Goal: Task Accomplishment & Management: Complete application form

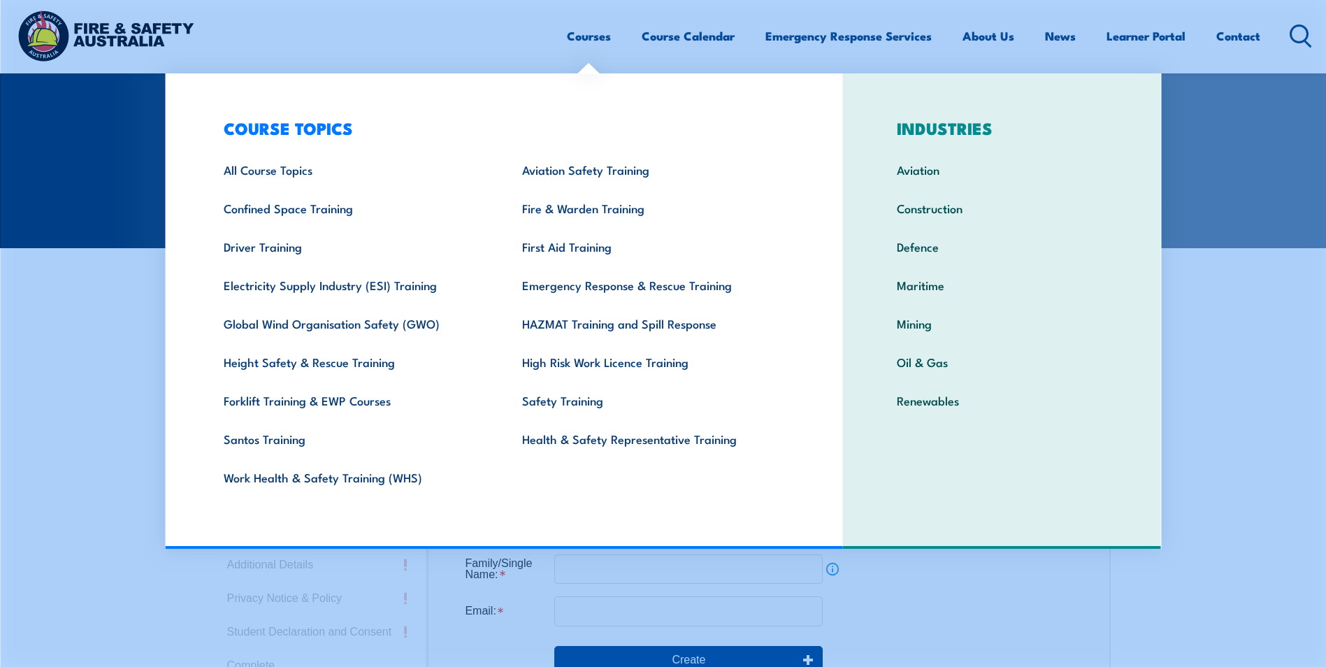
scroll to position [373, 0]
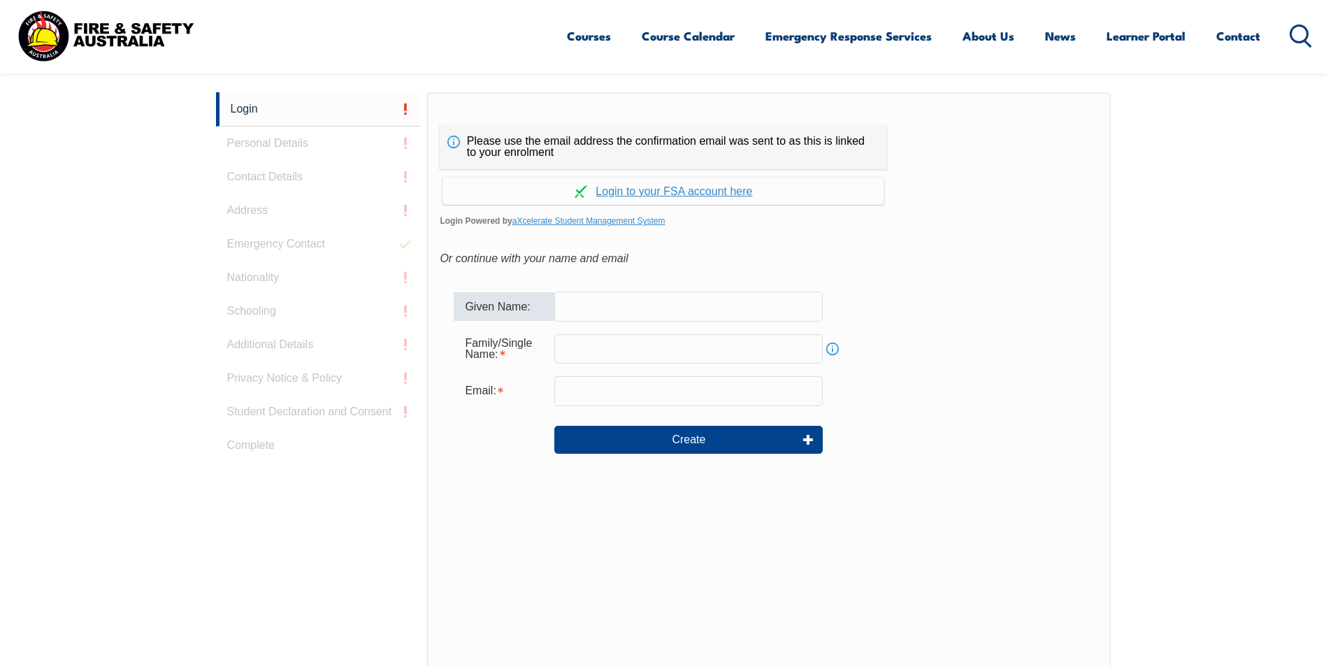
click at [630, 305] on input "text" at bounding box center [689, 306] width 269 height 29
type input "Maea"
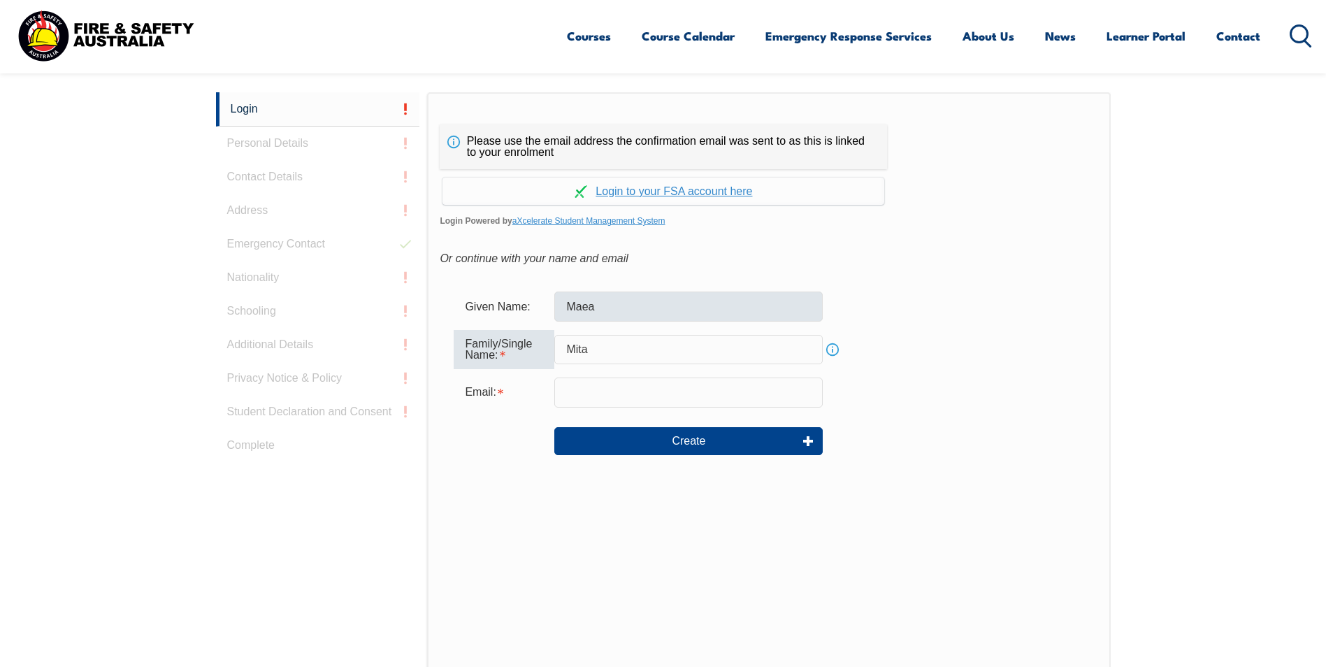
type input "Mita"
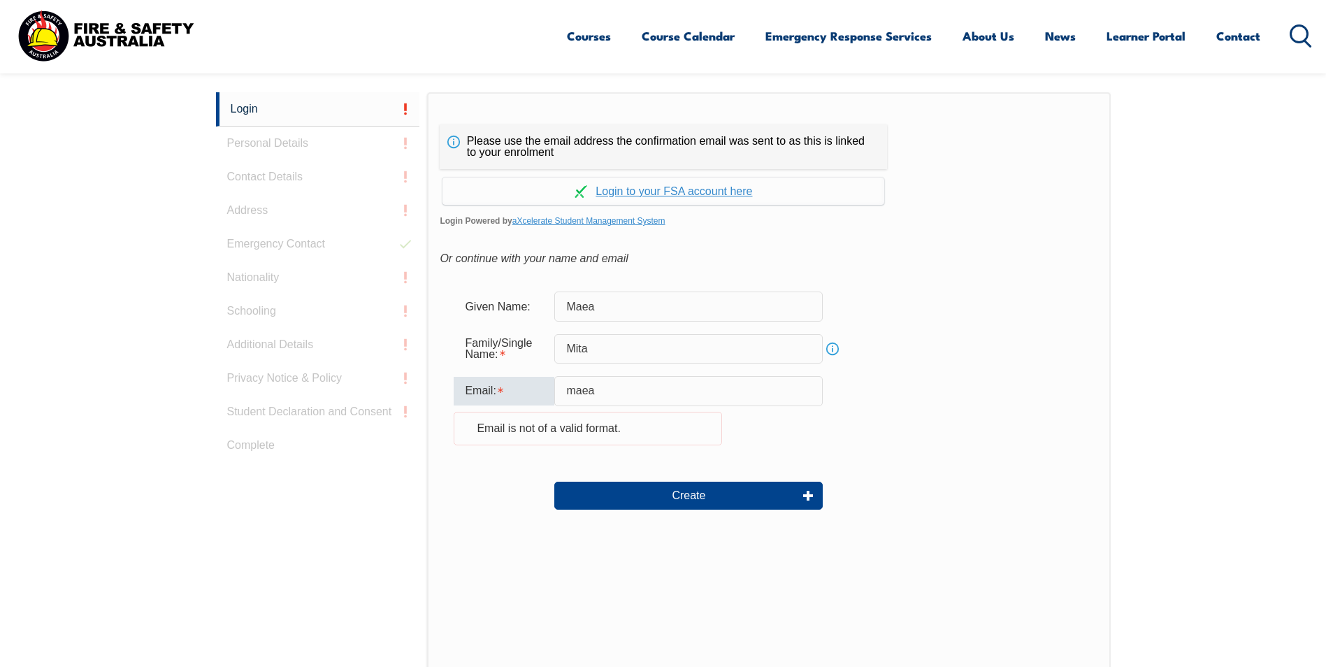
type input "[EMAIL_ADDRESS][DOMAIN_NAME]"
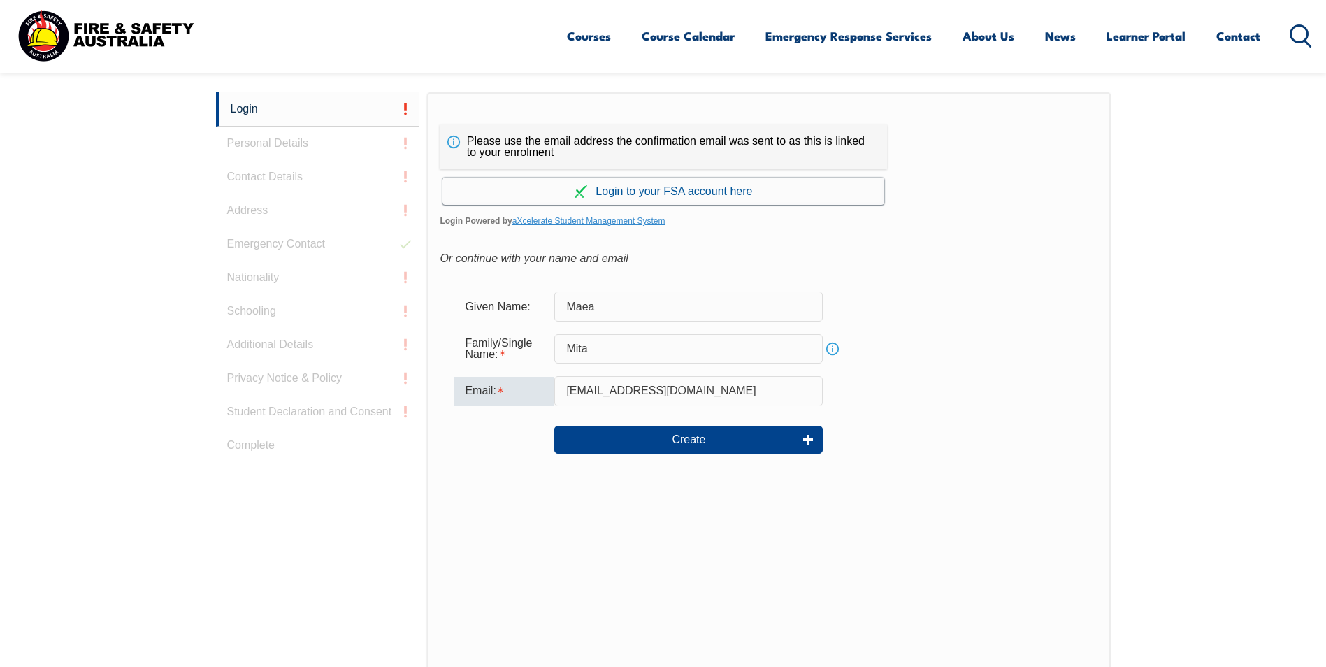
click at [679, 189] on link "Continue with aXcelerate" at bounding box center [664, 191] width 442 height 27
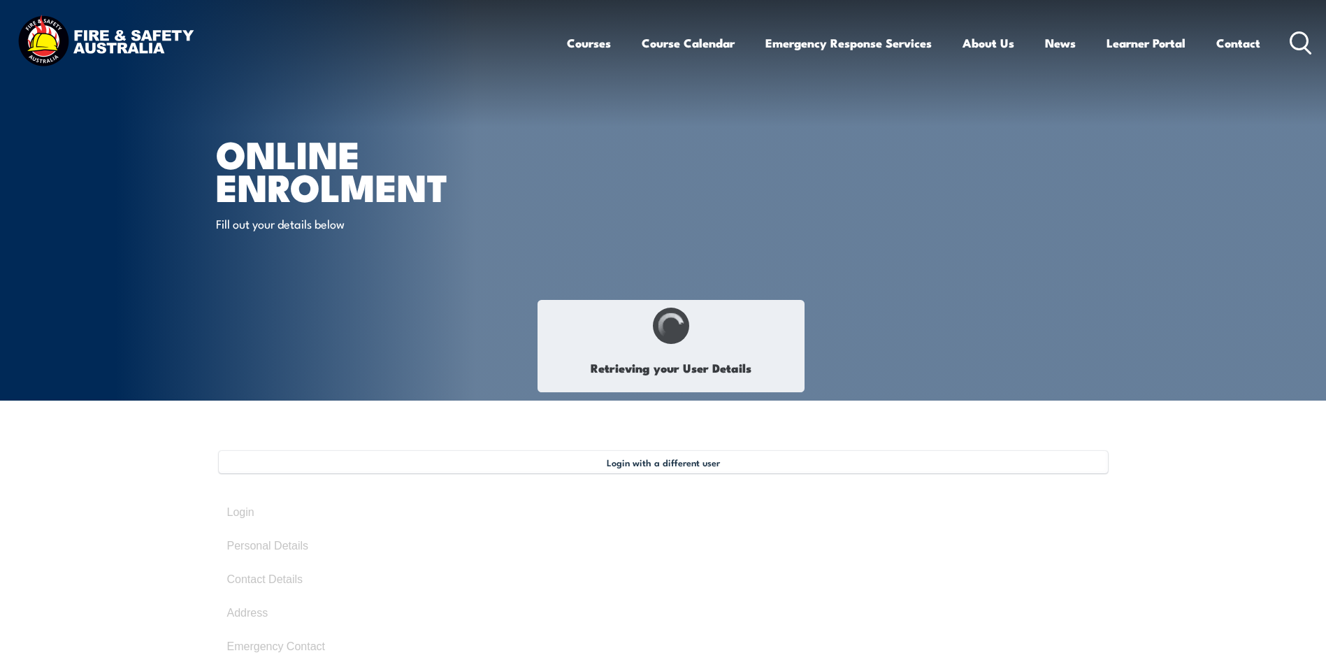
select select "Mr"
type input "Maea"
type input "William"
type input "Mita"
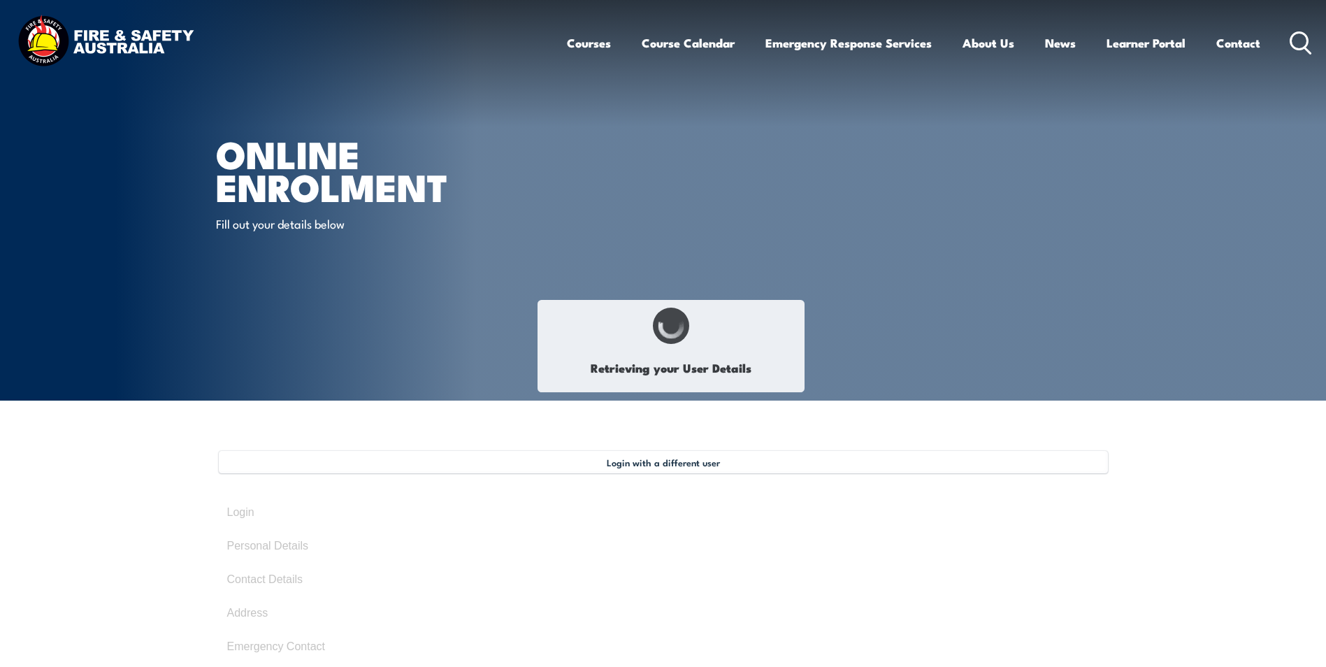
type input "December 4, 1978"
type input "EZA2YRJPTW"
select select "M"
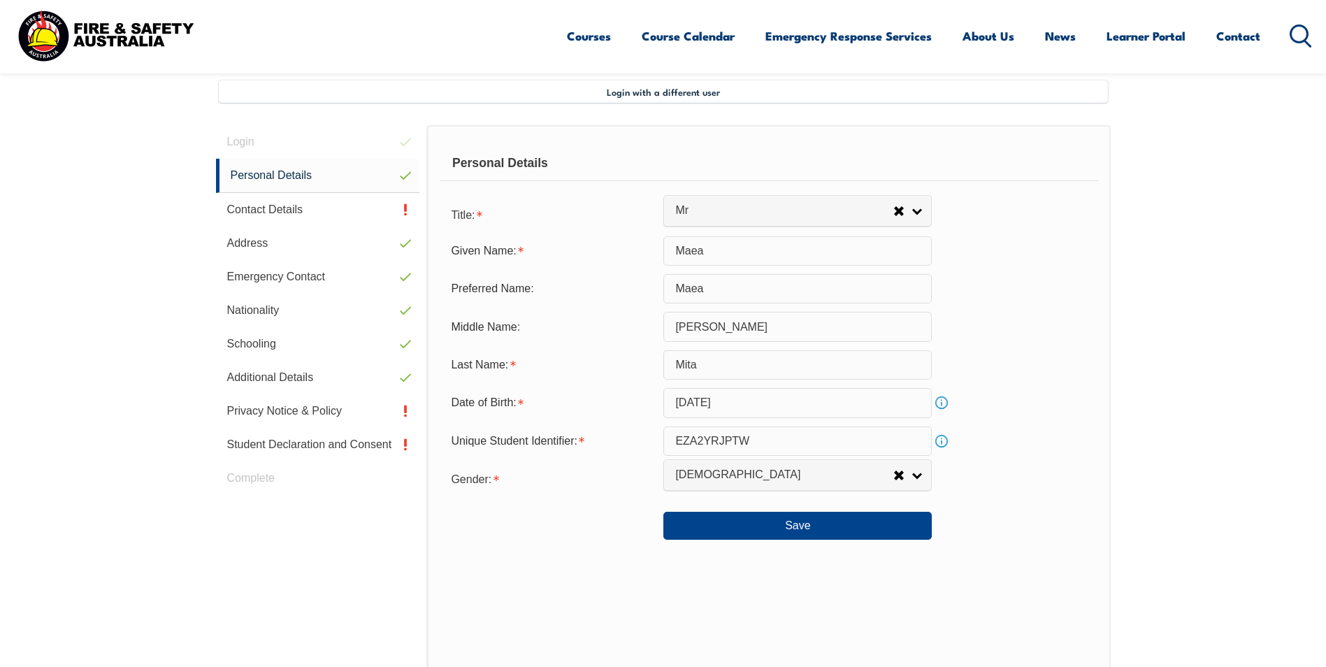
scroll to position [381, 0]
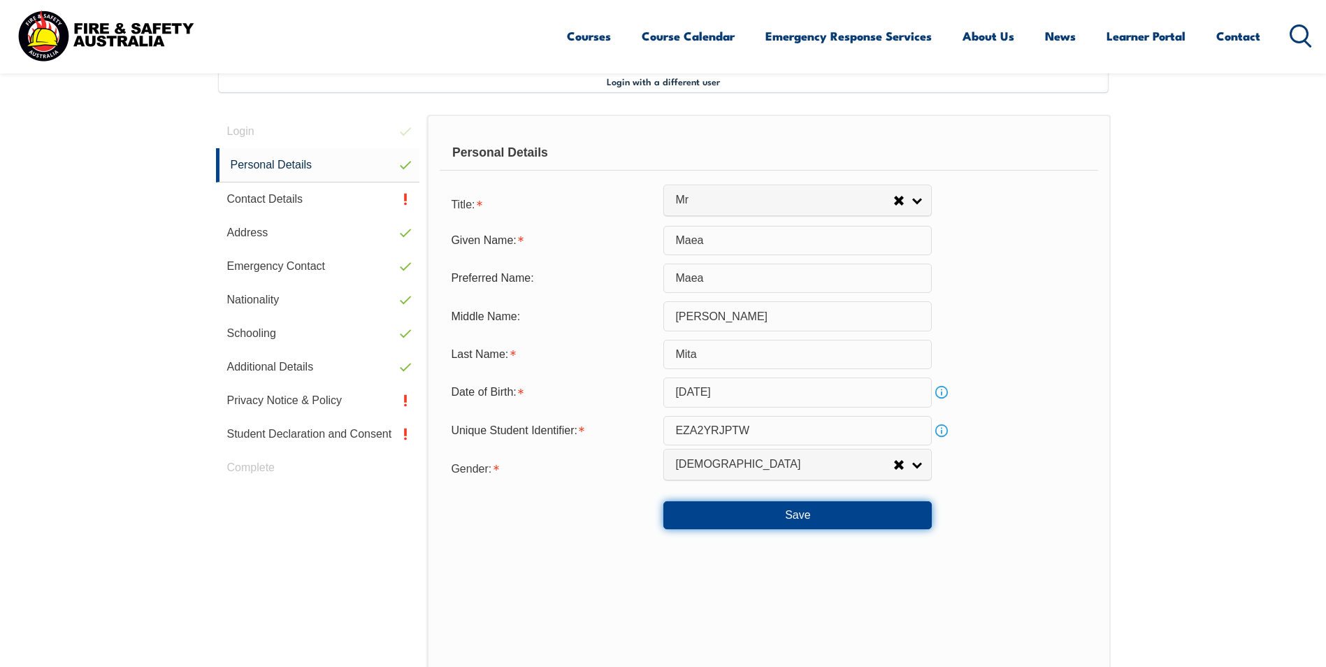
click at [806, 513] on button "Save" at bounding box center [798, 515] width 269 height 28
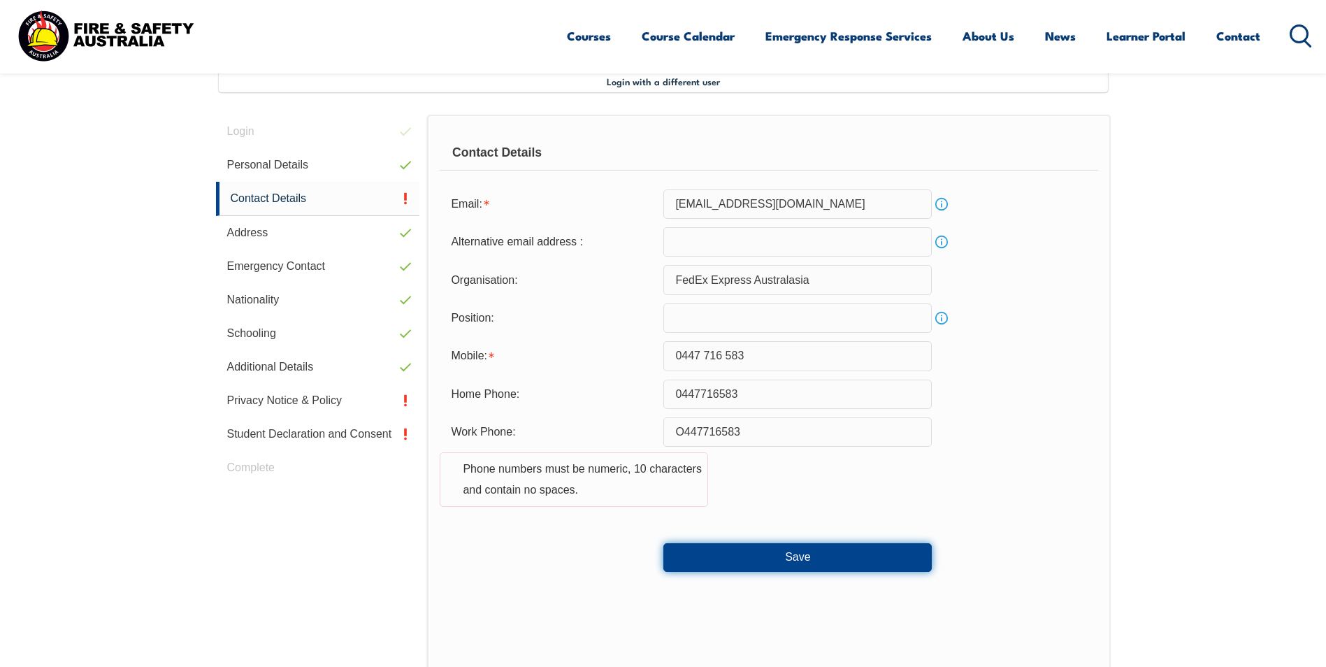
click at [791, 559] on button "Save" at bounding box center [798, 557] width 269 height 28
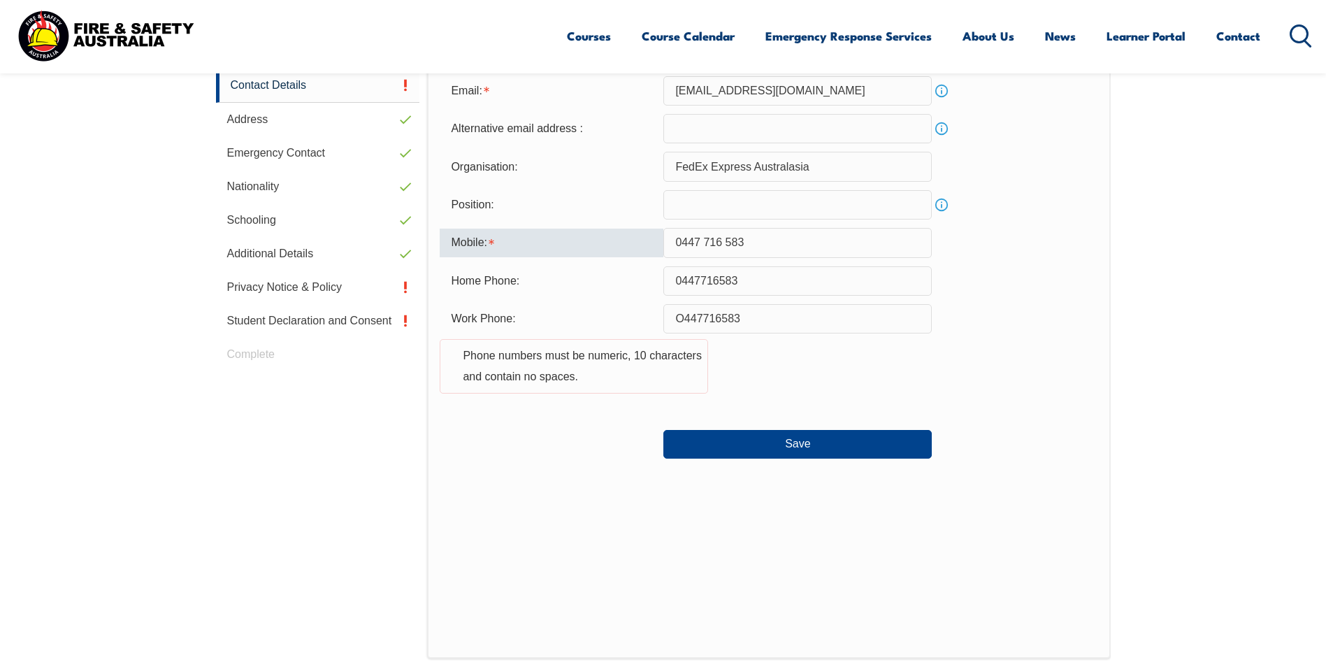
scroll to position [373, 0]
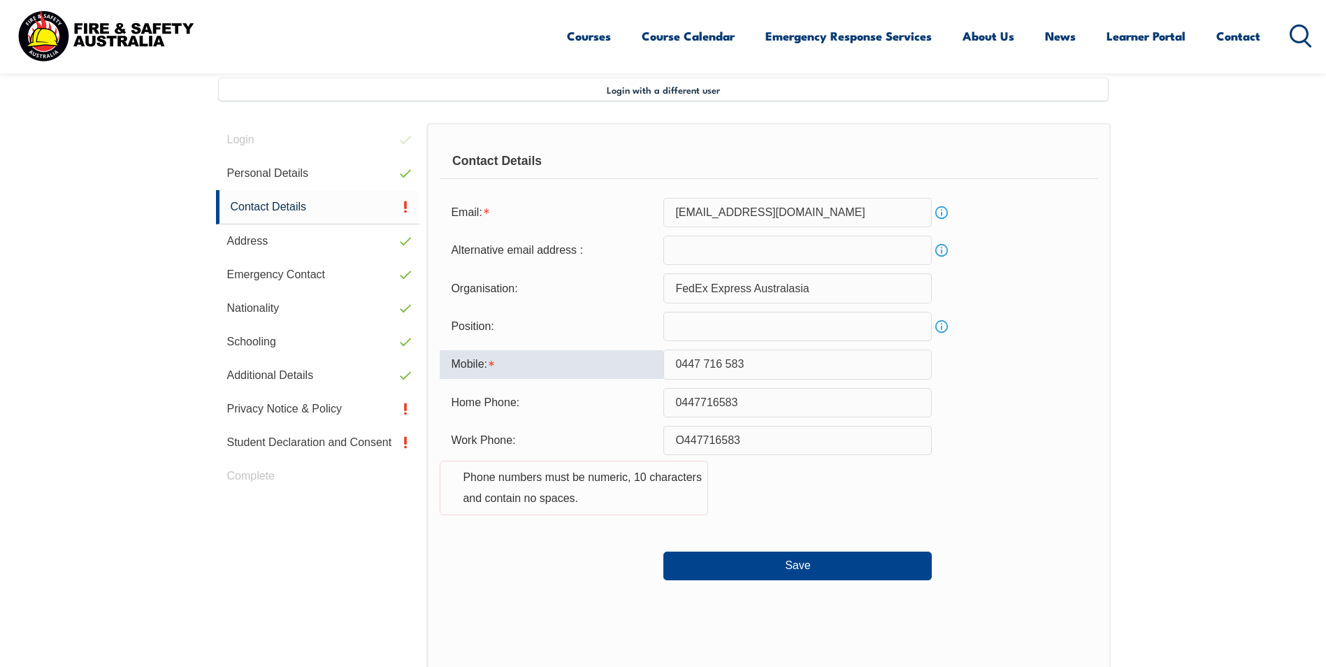
click at [729, 361] on input "0447 716 583" at bounding box center [798, 364] width 269 height 29
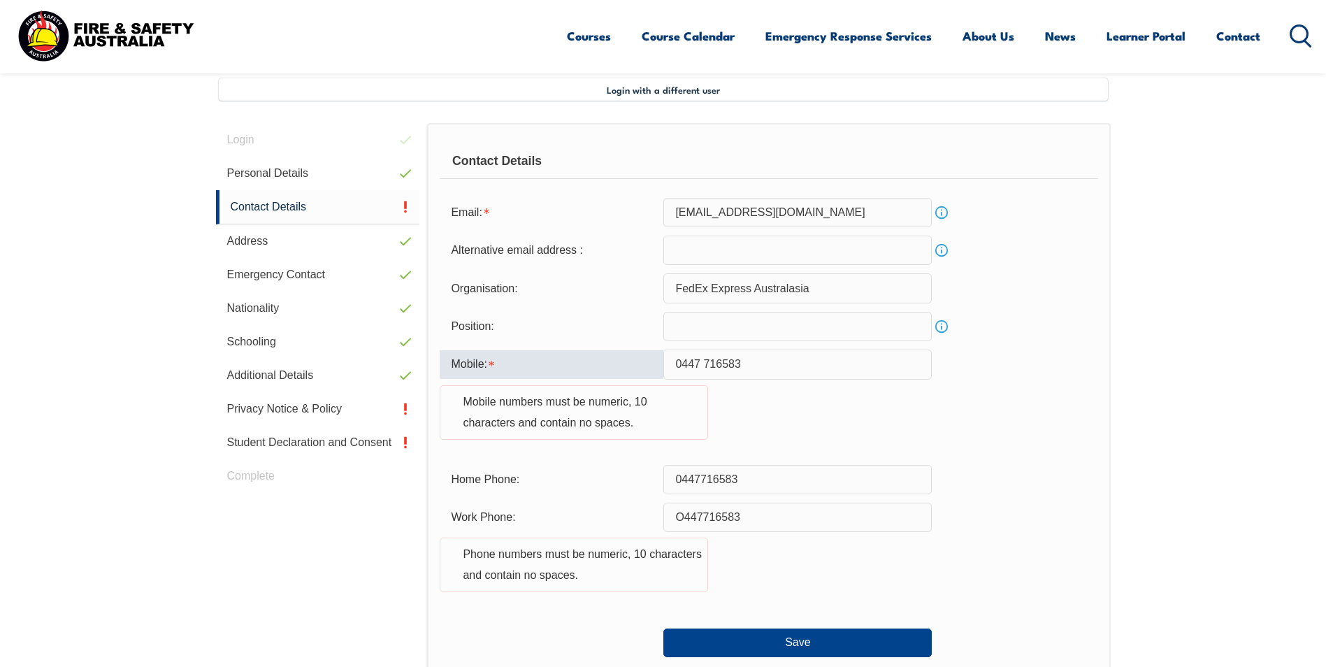
click at [703, 363] on input "0447 716583" at bounding box center [798, 364] width 269 height 29
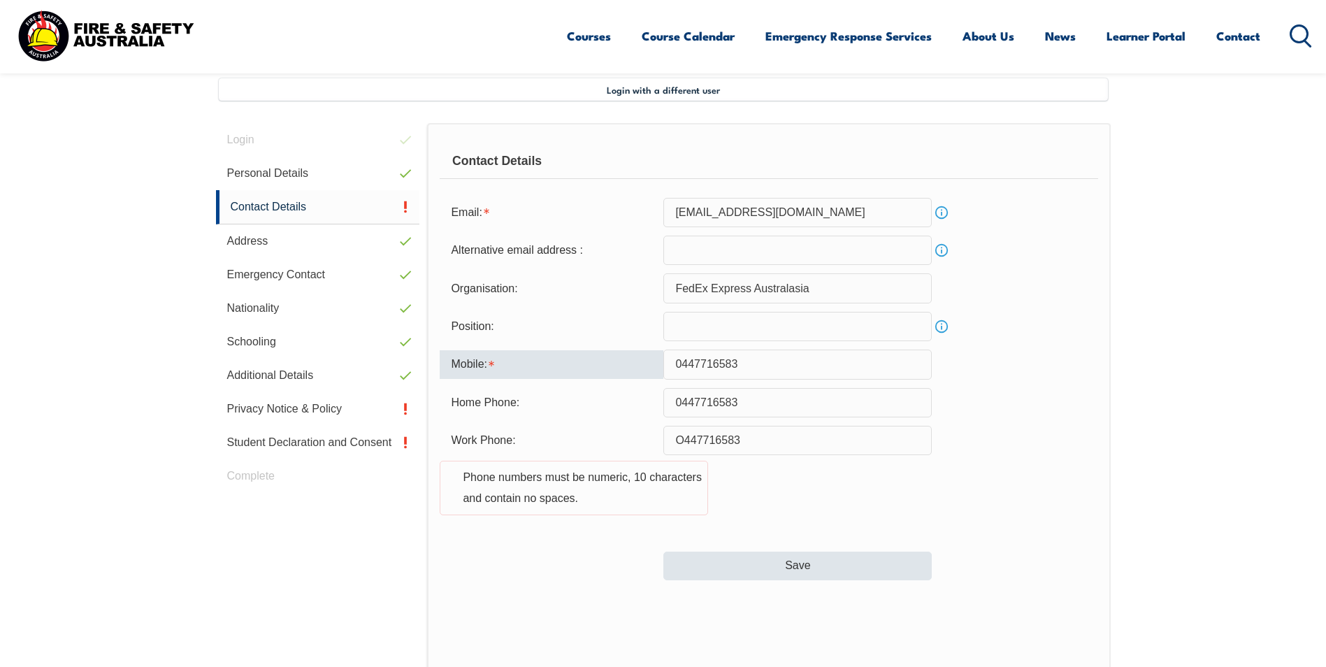
type input "0447716583"
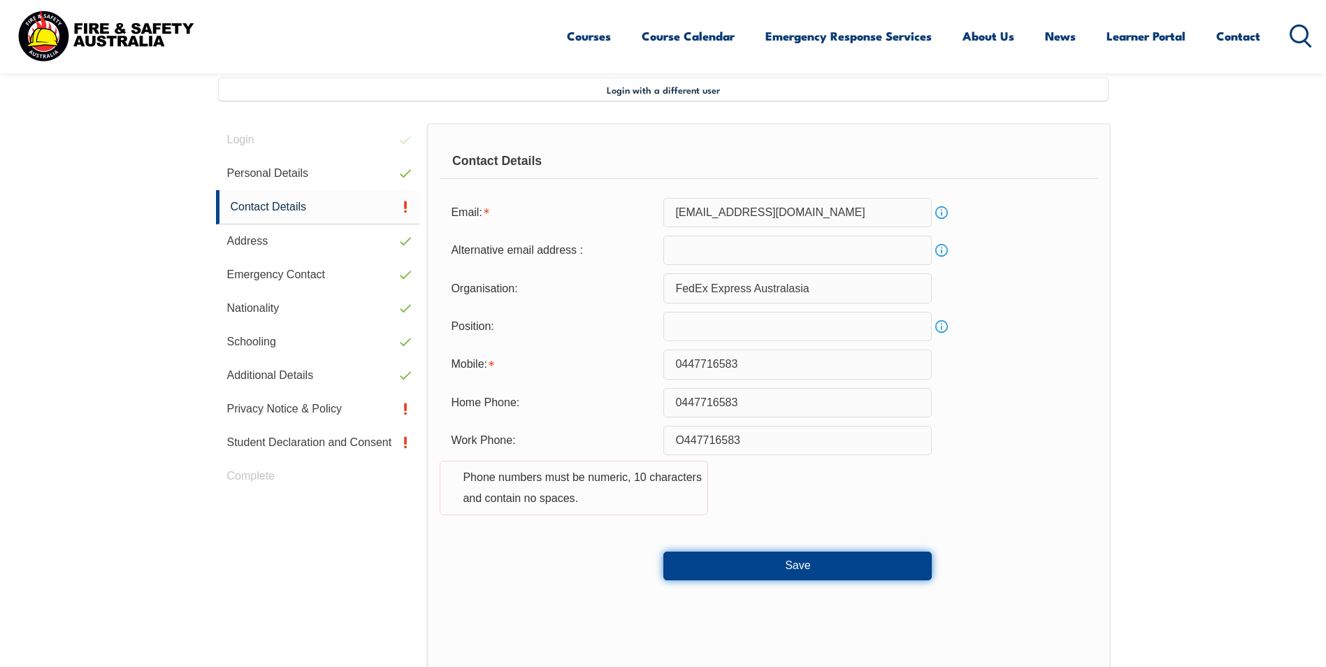
click at [766, 564] on button "Save" at bounding box center [798, 566] width 269 height 28
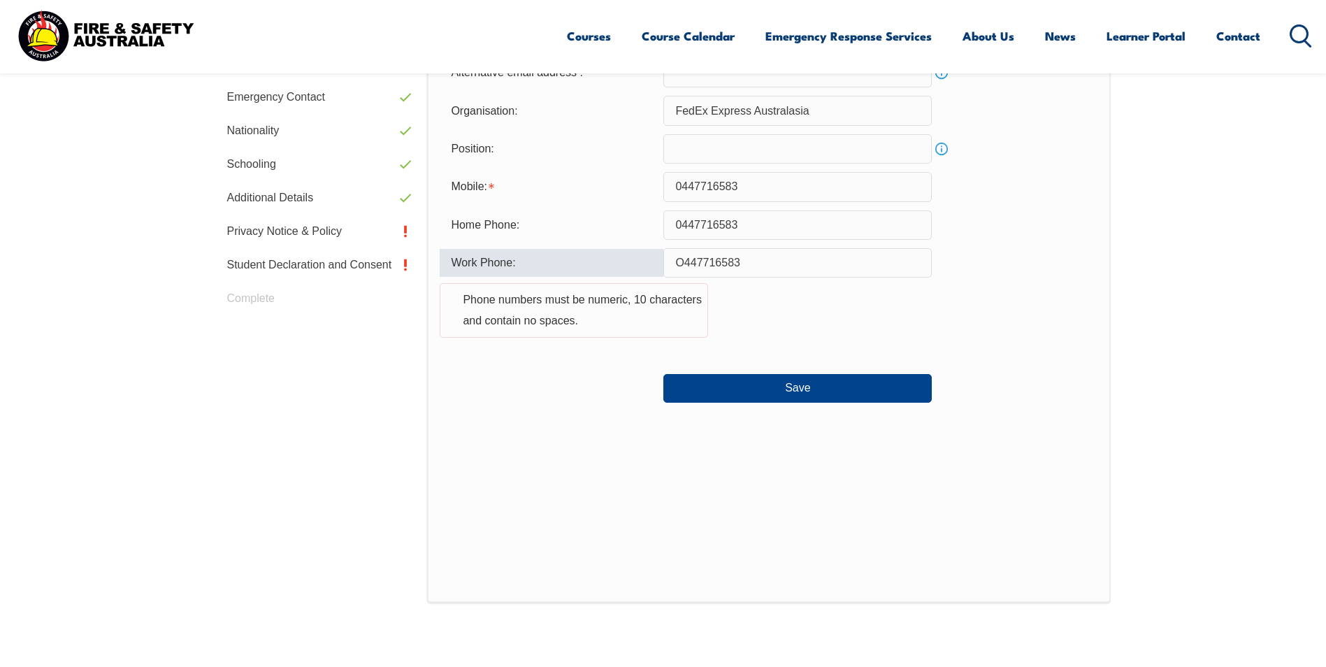
scroll to position [519, 0]
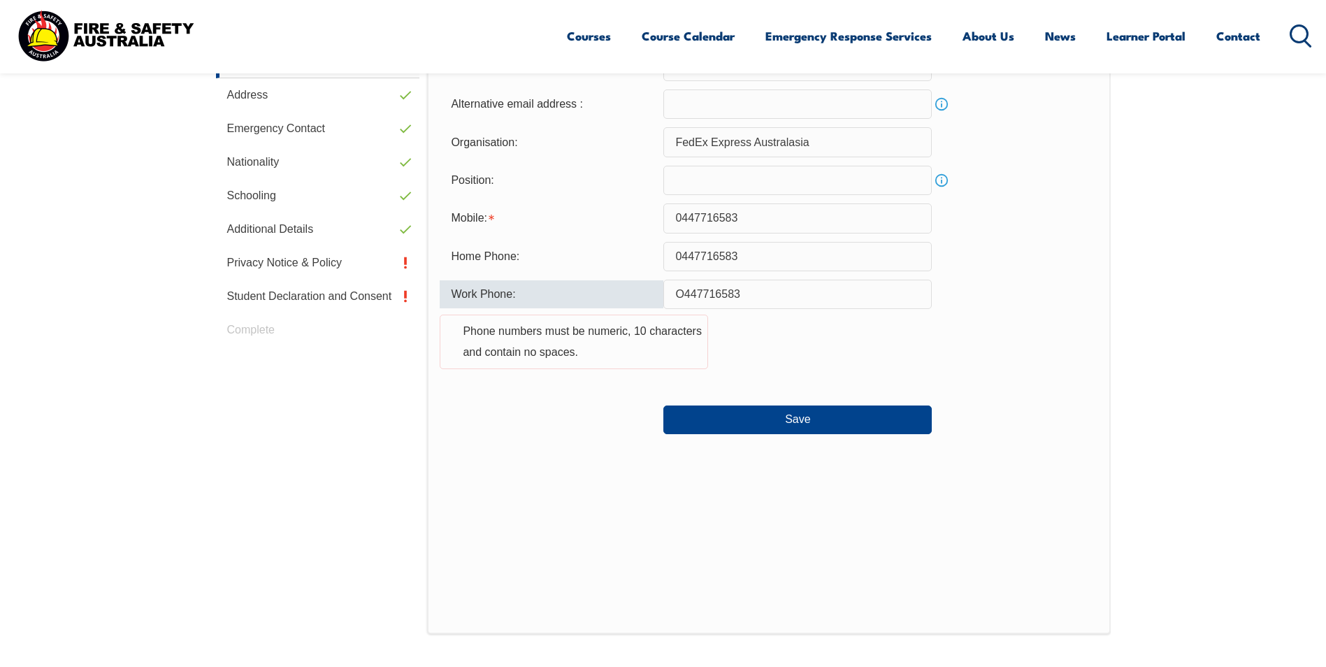
click at [640, 413] on div at bounding box center [552, 413] width 224 height 15
click at [685, 292] on input "O447716583" at bounding box center [798, 294] width 269 height 29
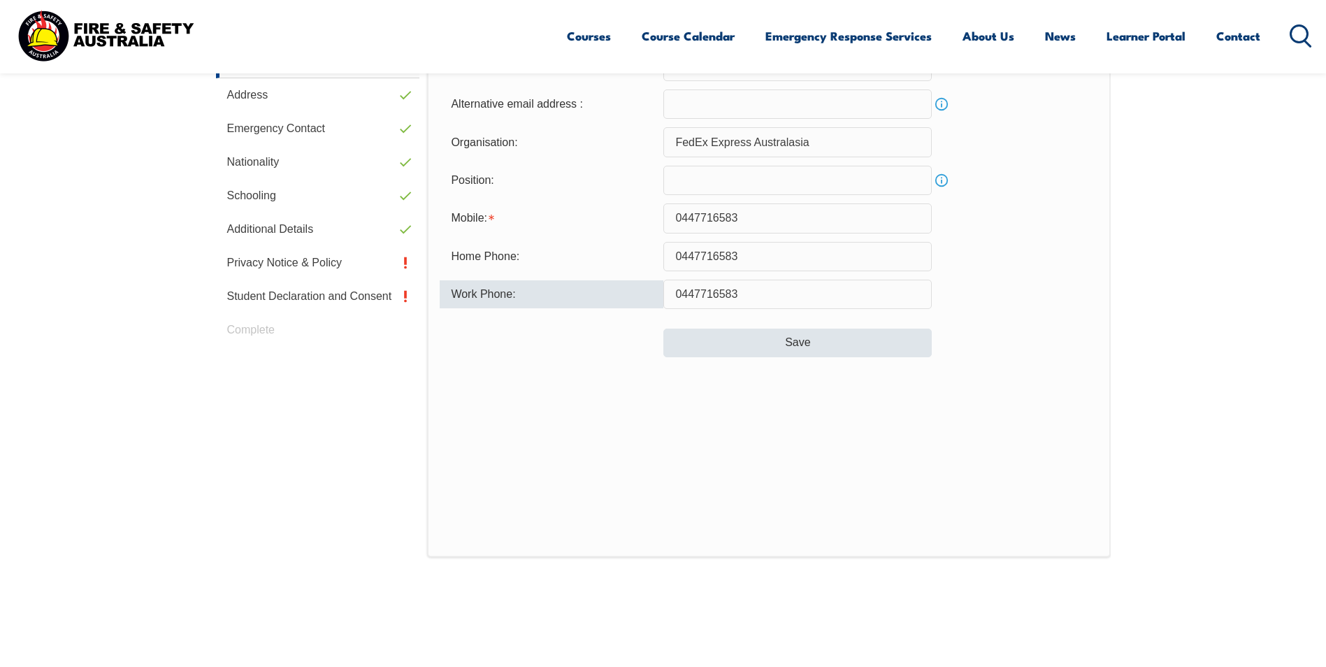
type input "0447716583"
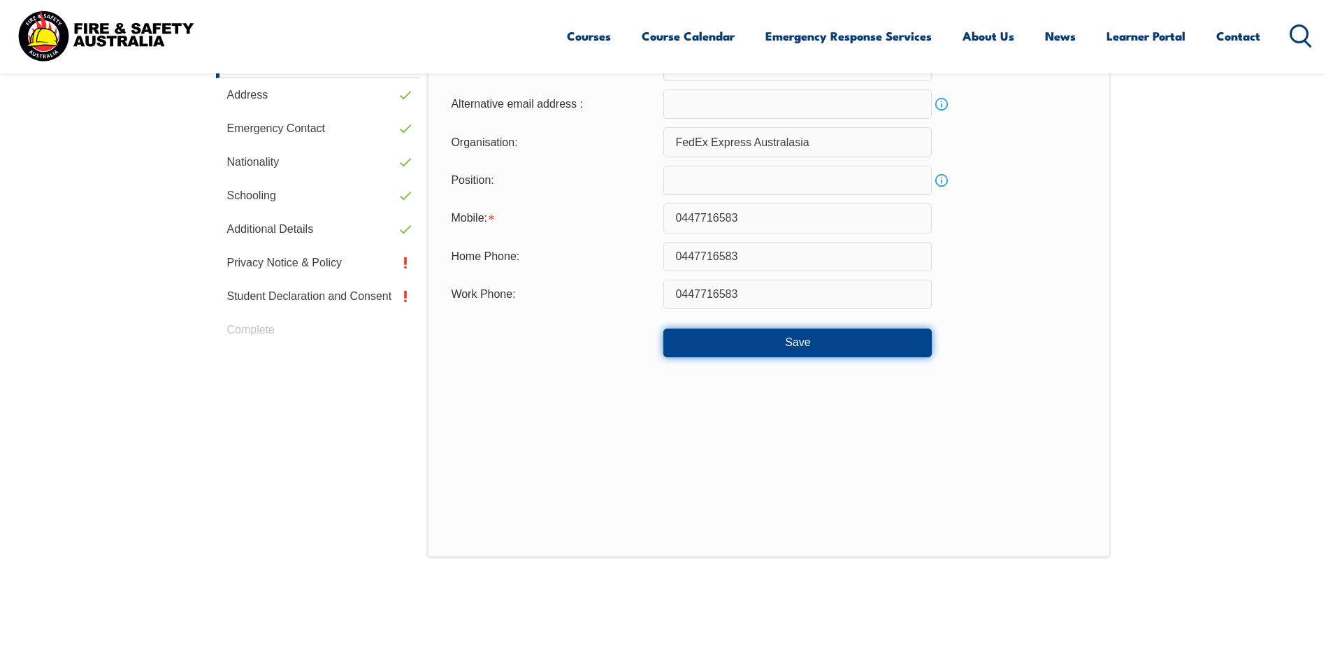
click at [794, 343] on button "Save" at bounding box center [798, 343] width 269 height 28
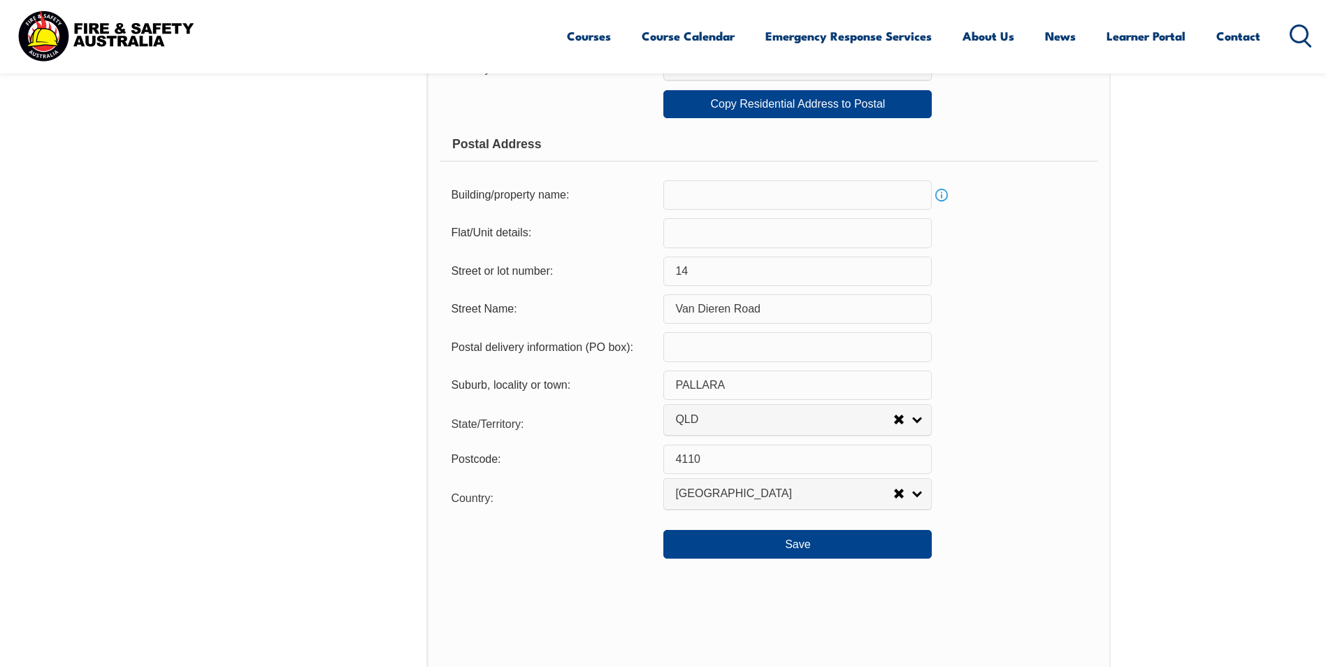
scroll to position [871, 0]
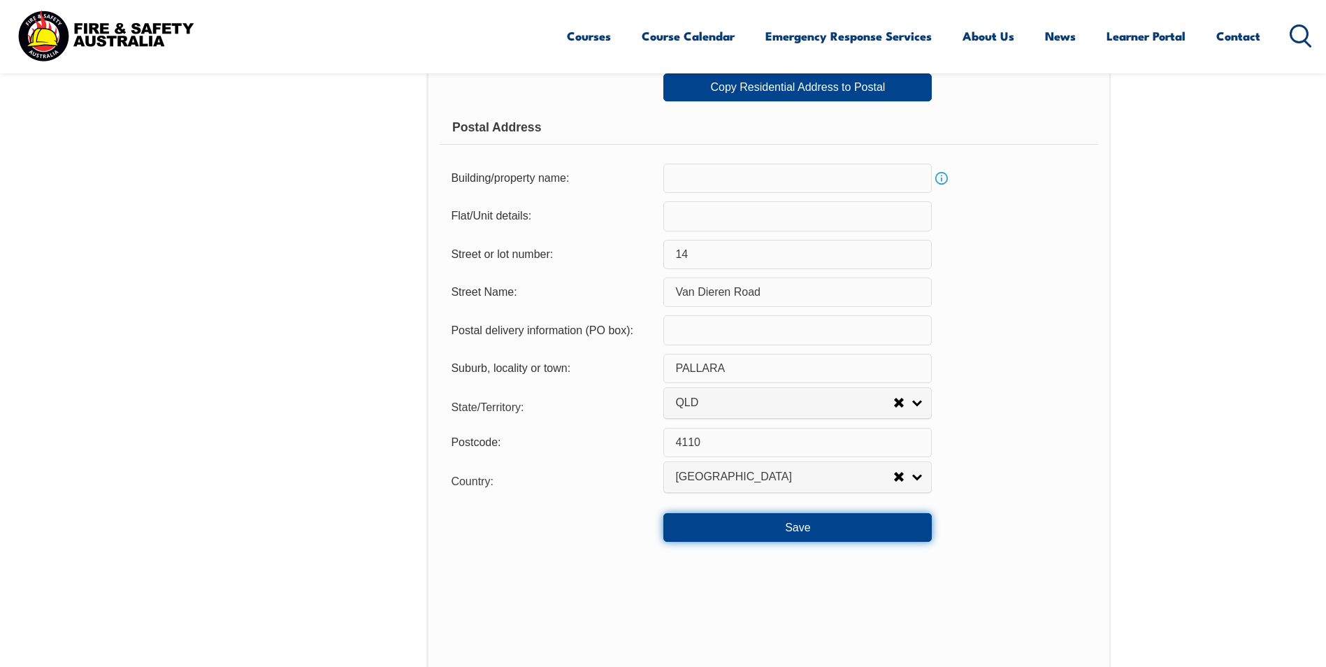
click at [815, 529] on button "Save" at bounding box center [798, 527] width 269 height 28
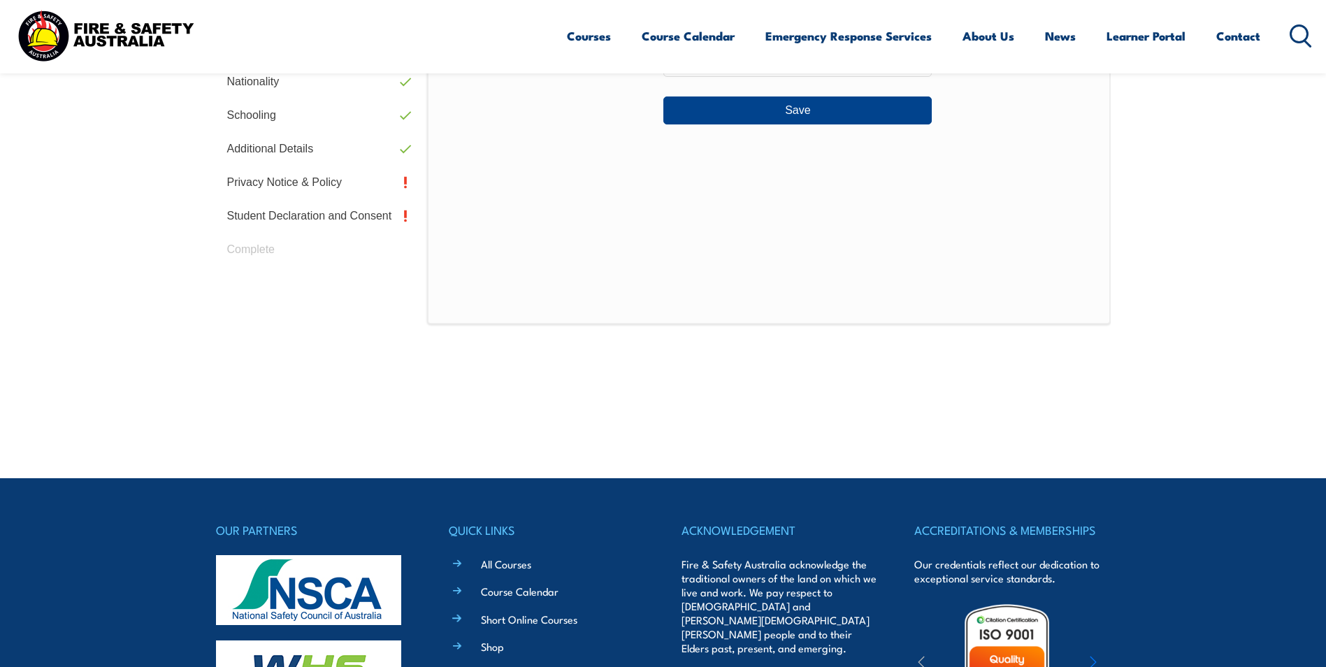
scroll to position [381, 0]
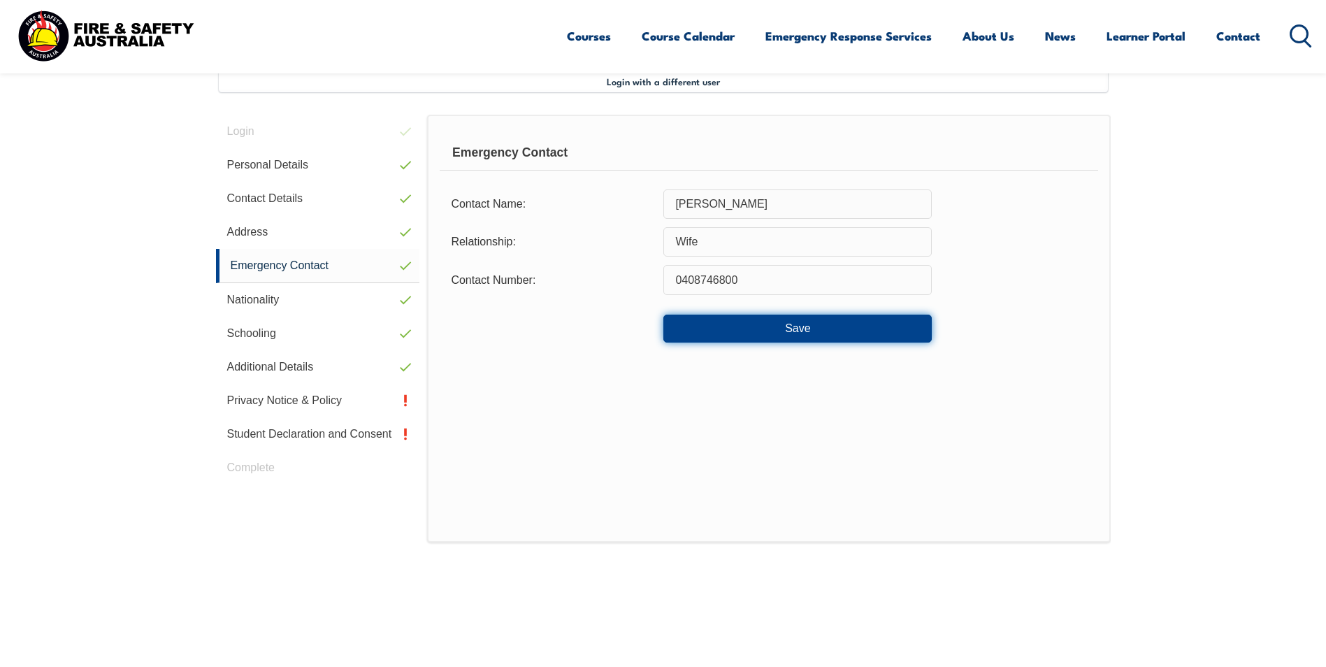
click at [784, 331] on button "Save" at bounding box center [798, 329] width 269 height 28
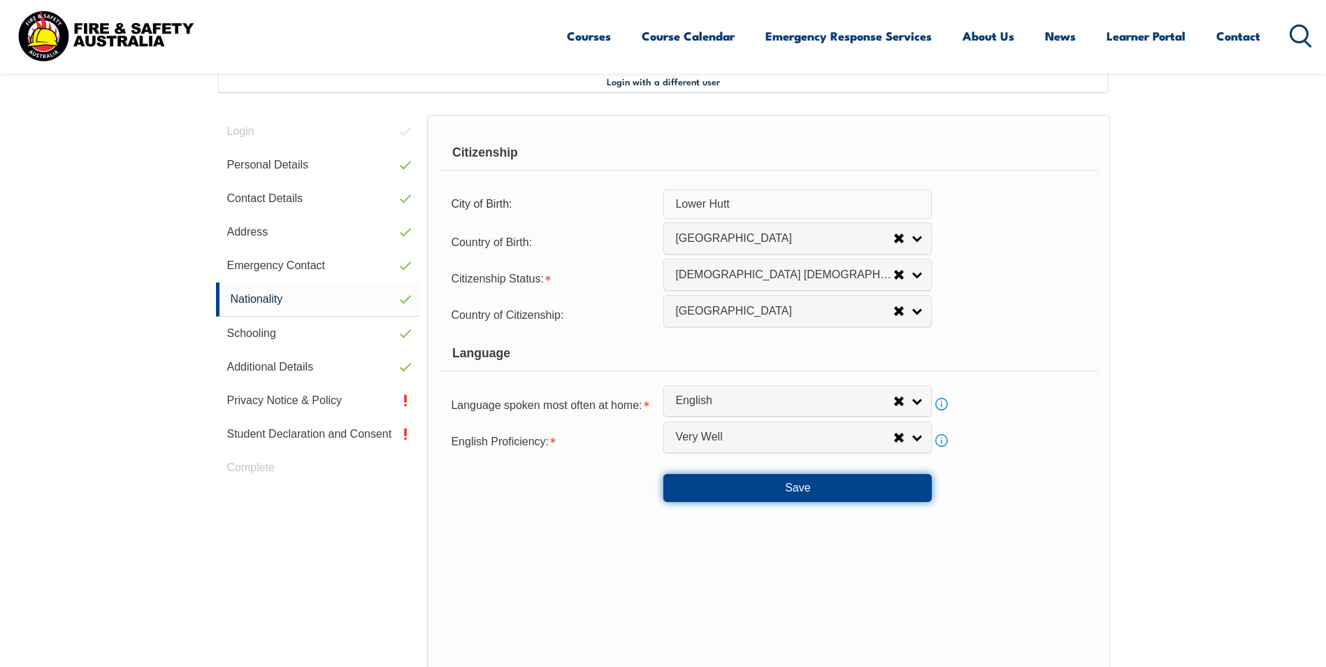
click at [805, 487] on button "Save" at bounding box center [798, 488] width 269 height 28
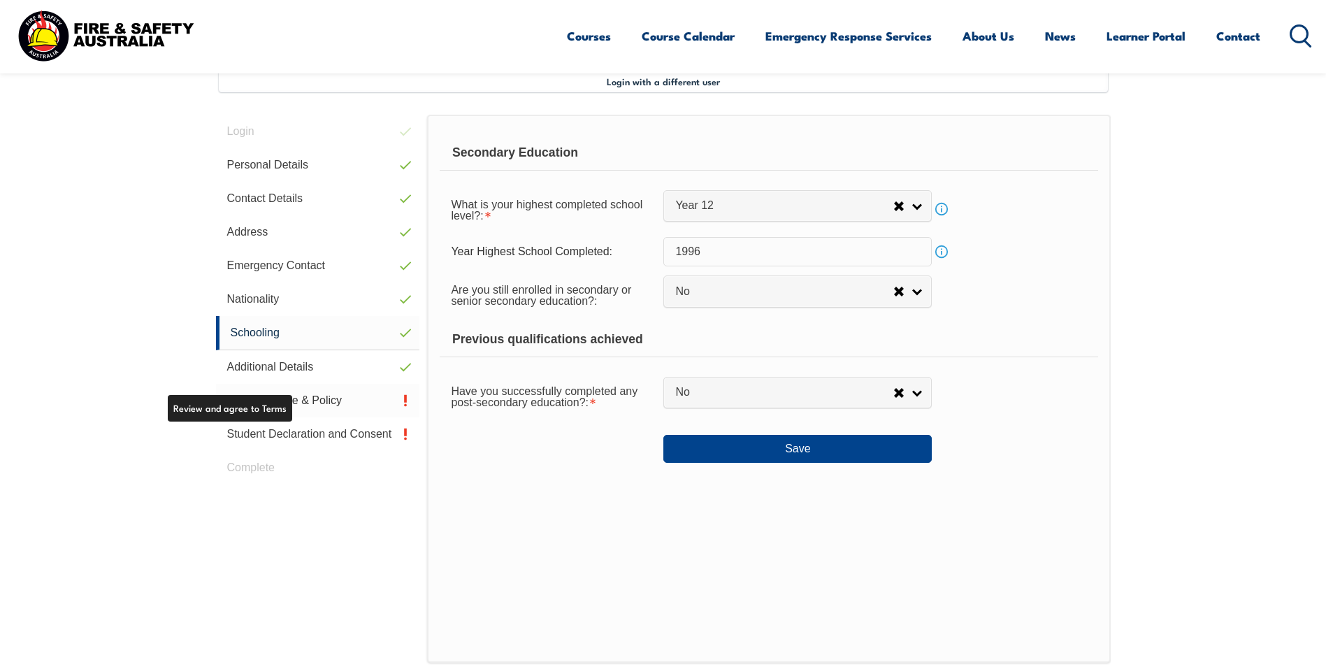
click at [279, 393] on link "Privacy Notice & Policy" at bounding box center [318, 401] width 204 height 34
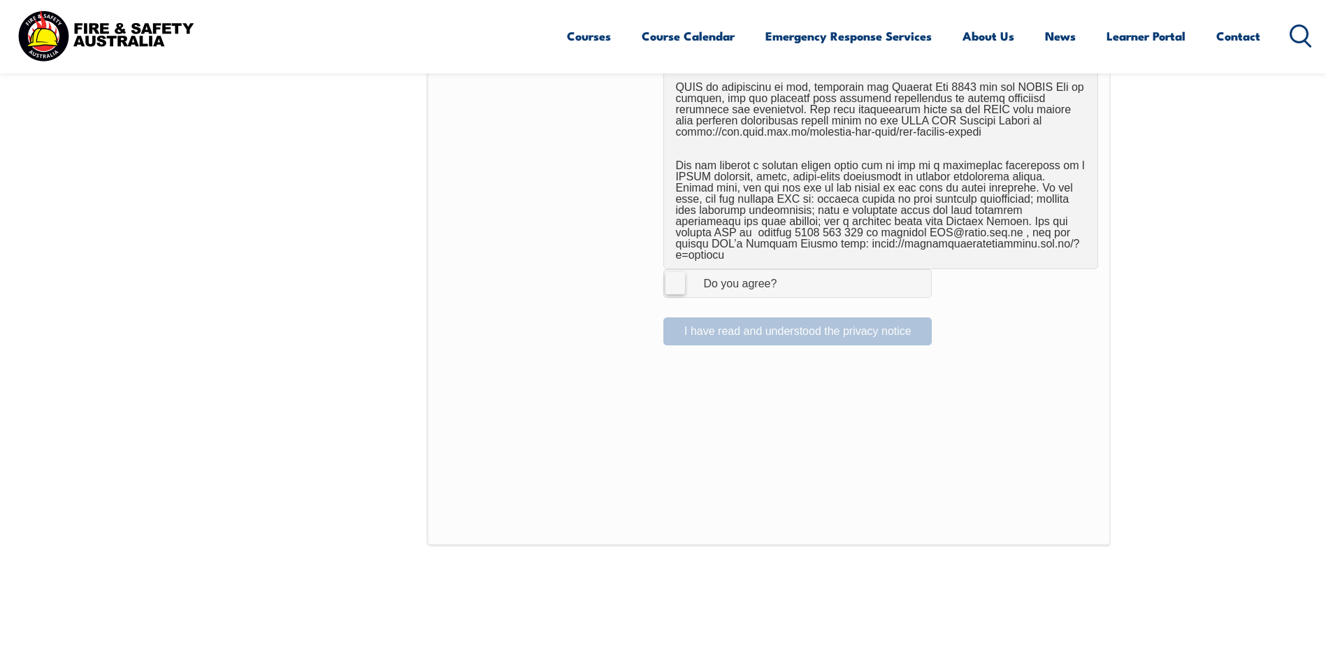
scroll to position [731, 0]
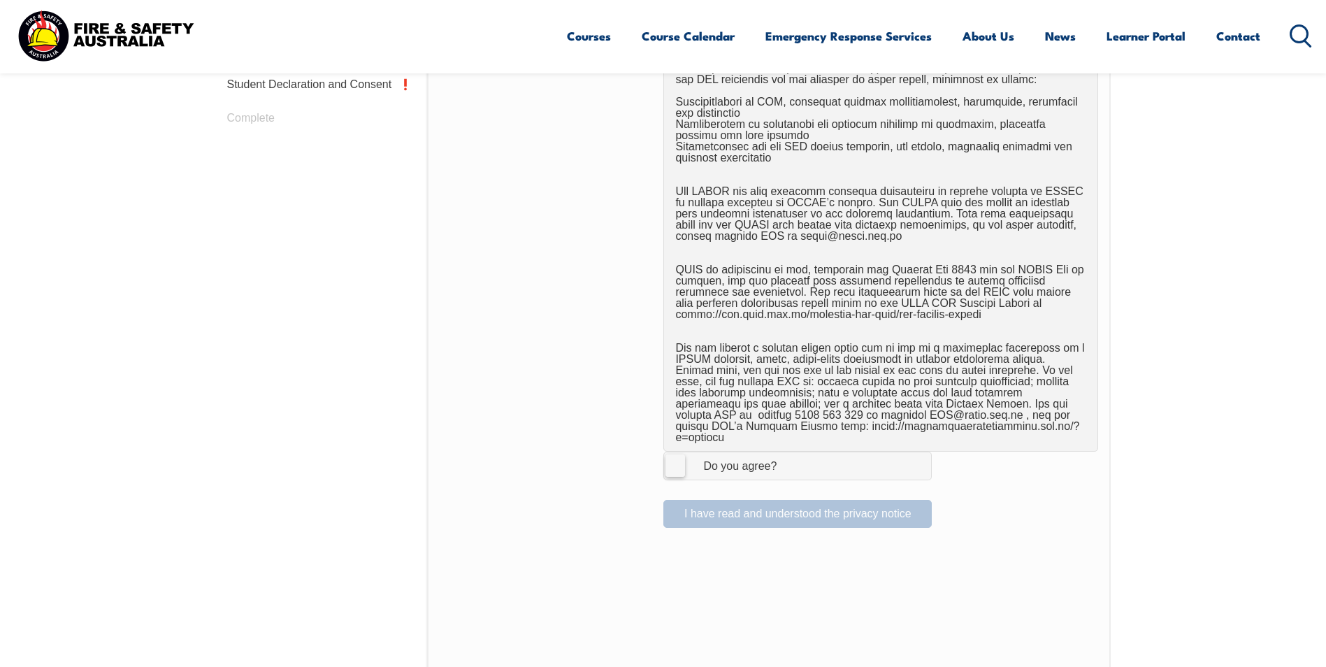
click at [677, 452] on label "I Agree Do you agree?" at bounding box center [798, 466] width 269 height 28
click at [788, 452] on input "I Agree Do you agree?" at bounding box center [800, 465] width 24 height 27
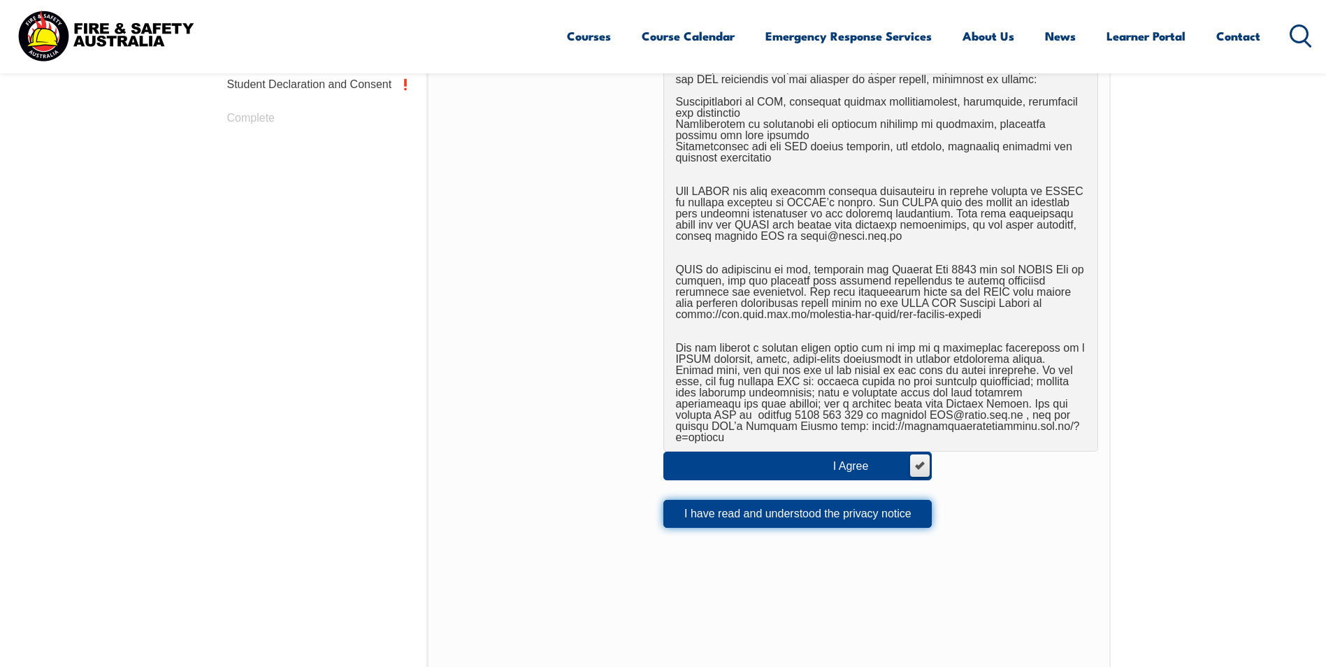
click at [712, 504] on button "I have read and understood the privacy notice" at bounding box center [798, 514] width 269 height 28
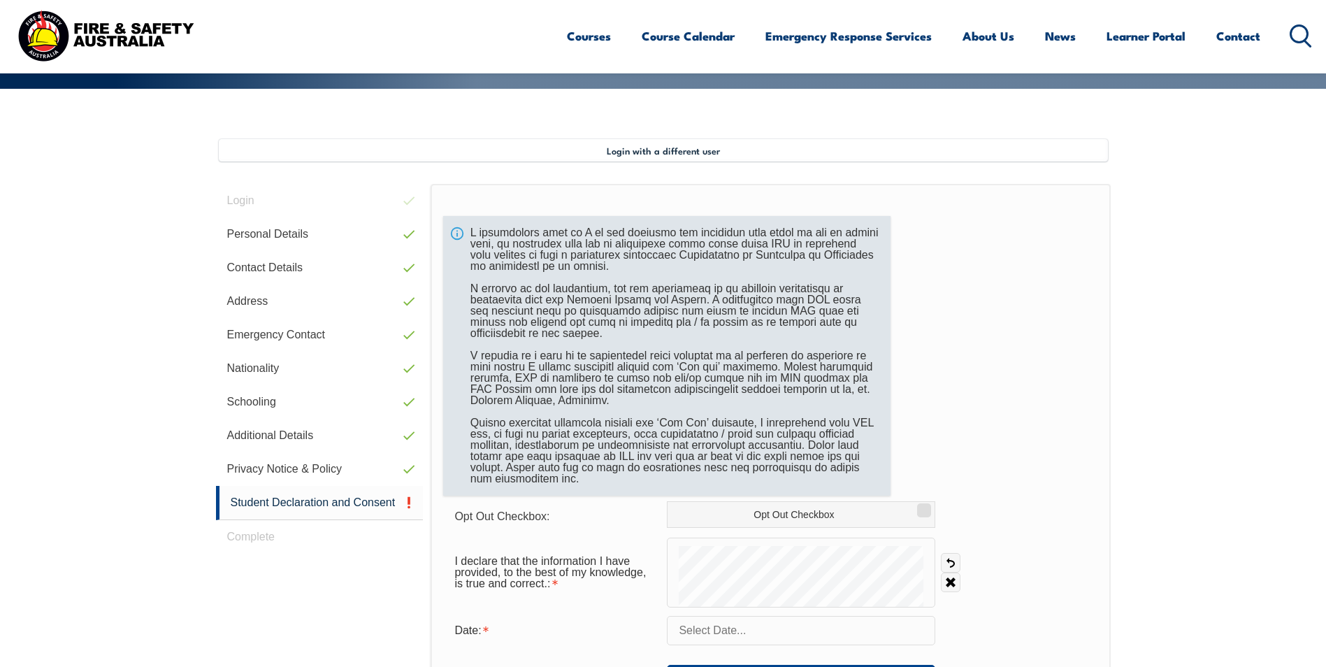
scroll to position [311, 0]
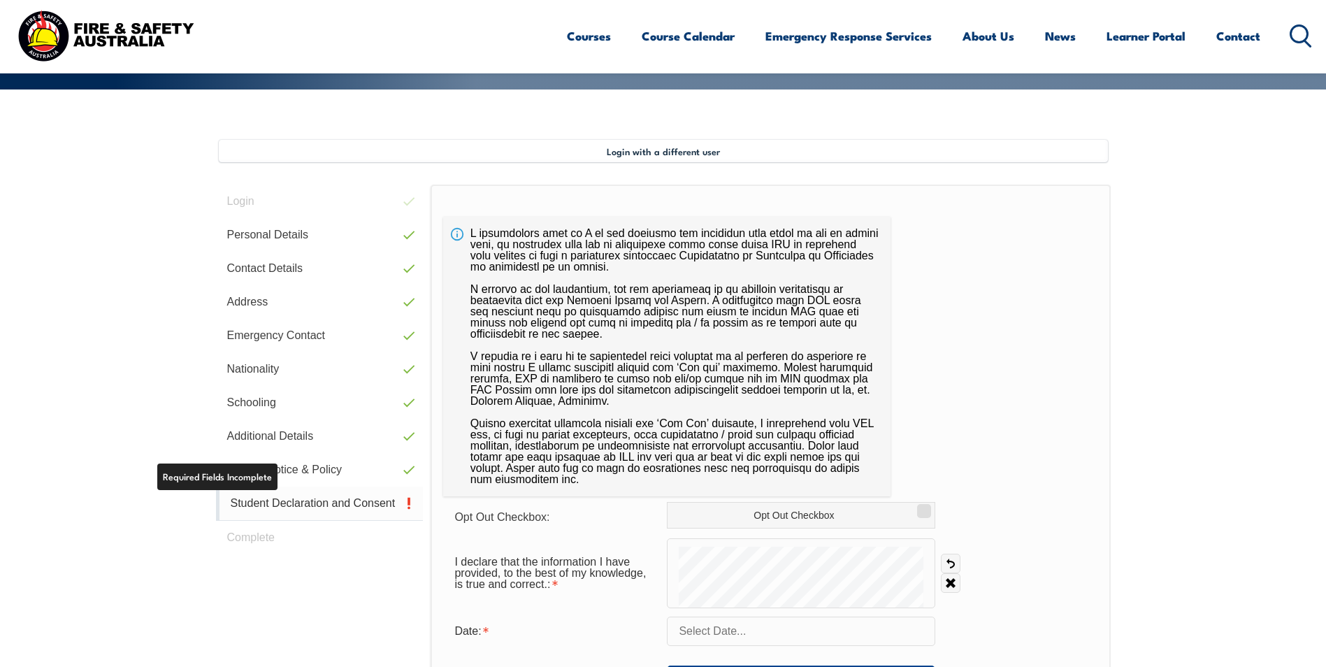
click at [264, 499] on link "Student Declaration and Consent" at bounding box center [320, 504] width 208 height 34
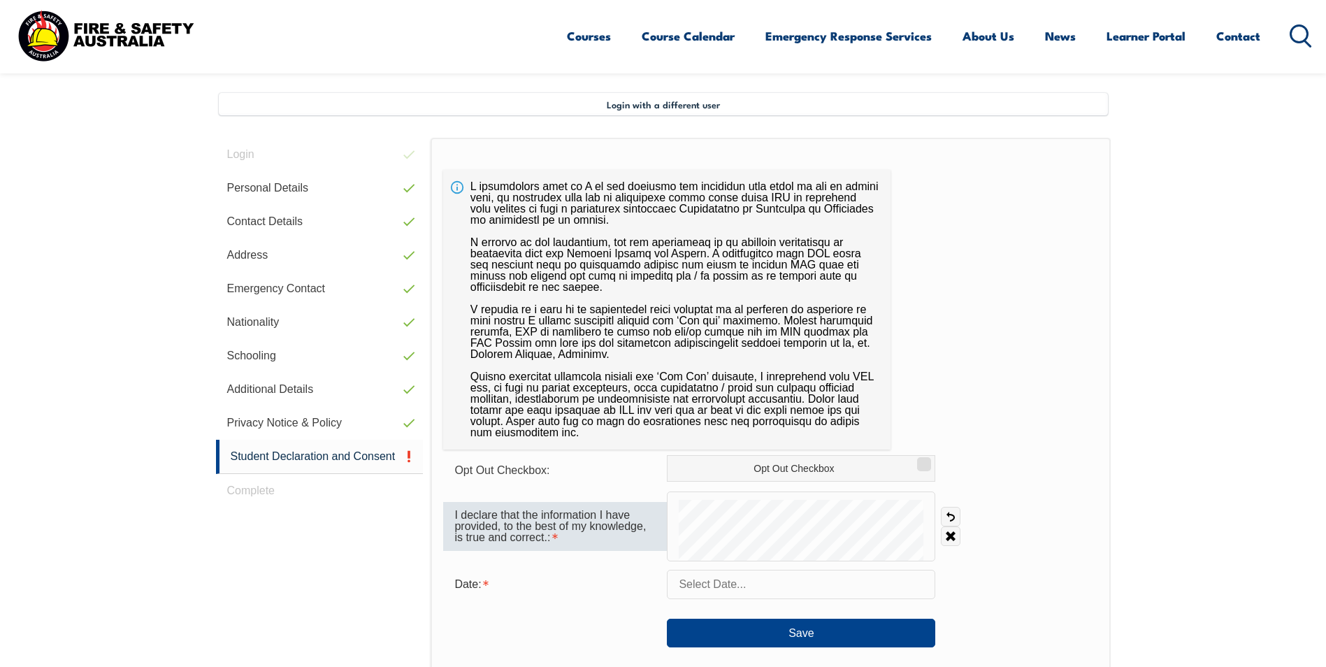
scroll to position [381, 0]
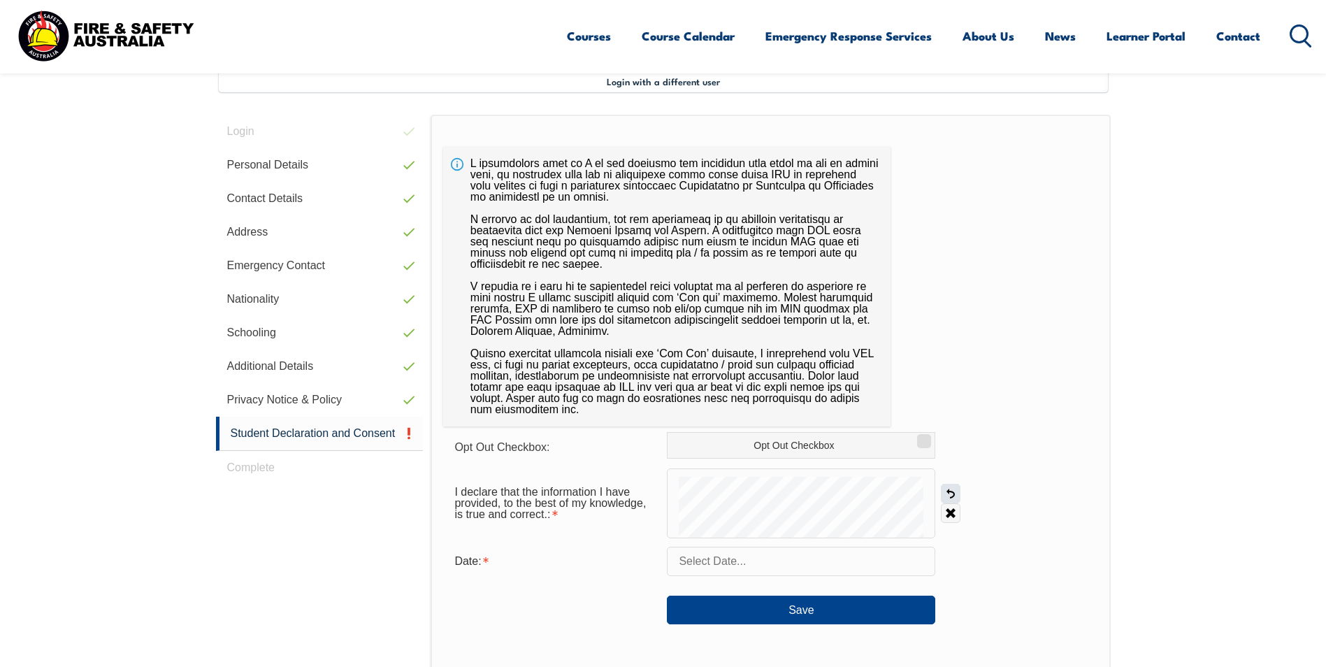
click at [950, 492] on link "Undo" at bounding box center [951, 494] width 20 height 20
click at [950, 489] on link "Undo" at bounding box center [951, 494] width 20 height 20
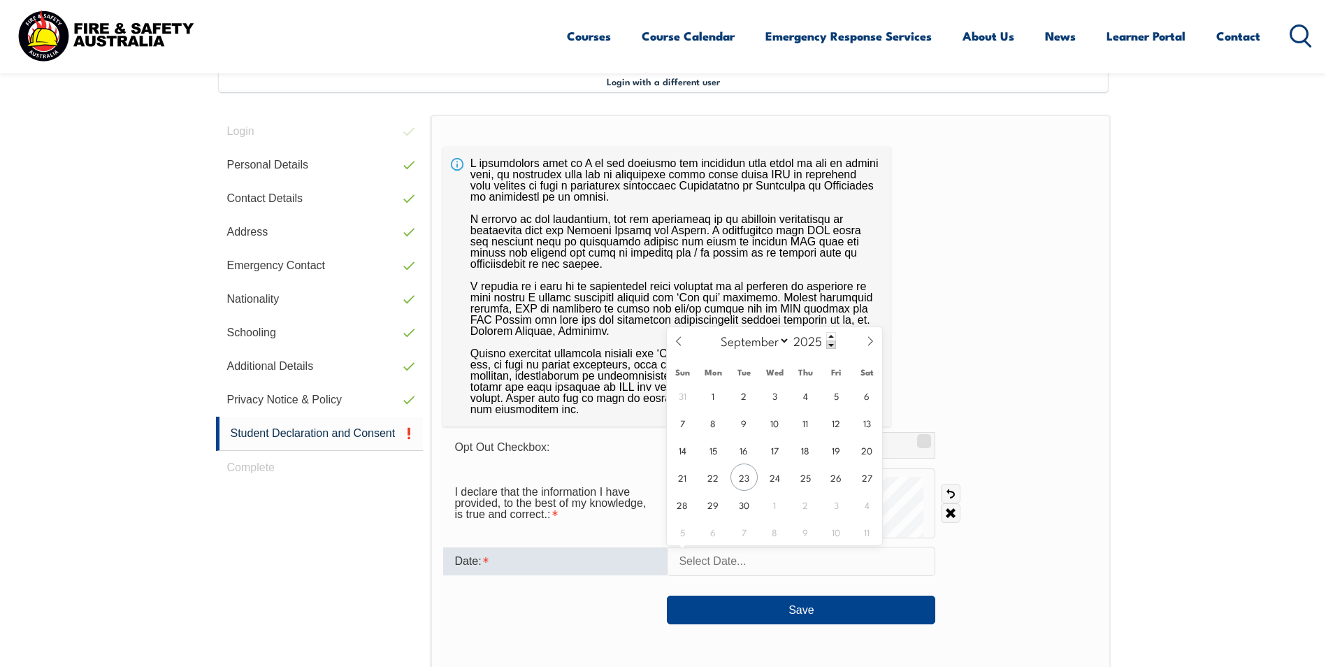
click at [726, 565] on input "text" at bounding box center [801, 561] width 269 height 29
click at [731, 481] on span "23" at bounding box center [744, 477] width 27 height 27
type input "September 23, 2025"
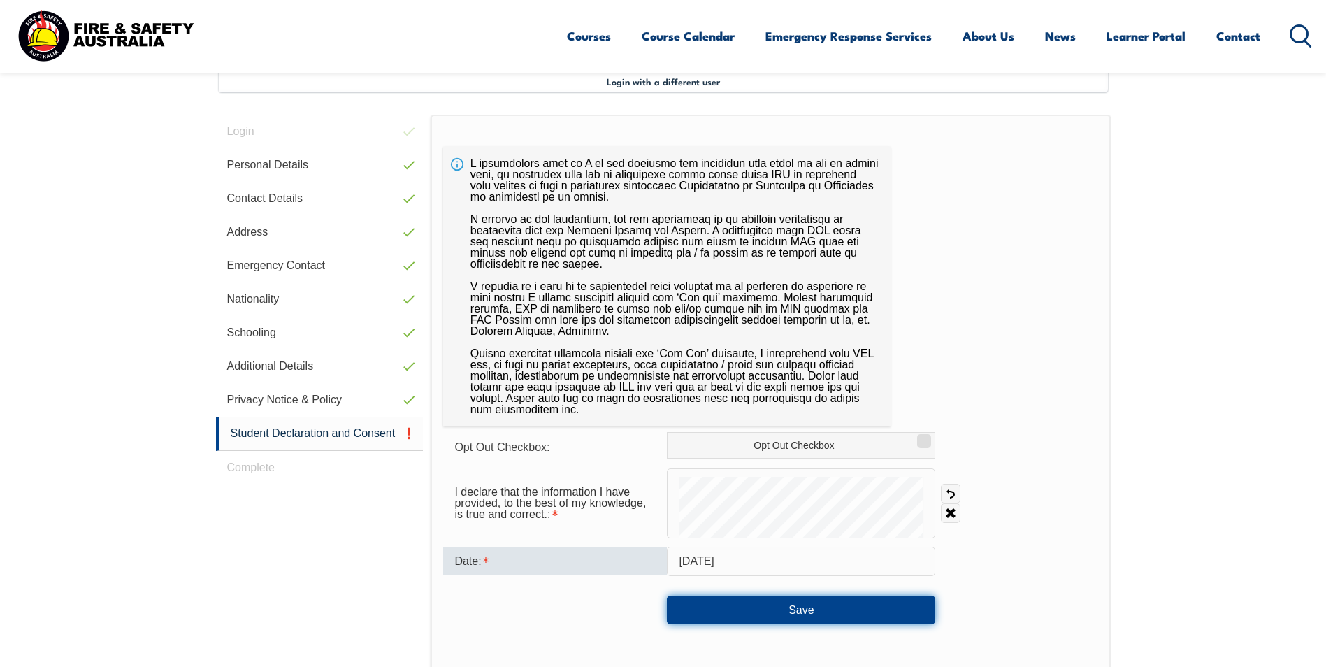
click at [821, 615] on button "Save" at bounding box center [801, 610] width 269 height 28
